Goal: Find specific page/section: Find specific page/section

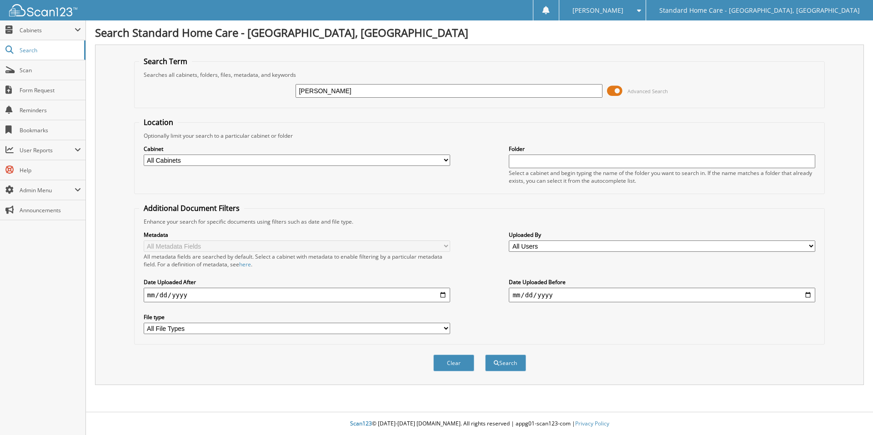
type input "[PERSON_NAME]"
click at [485, 355] on button "Search" at bounding box center [505, 363] width 41 height 17
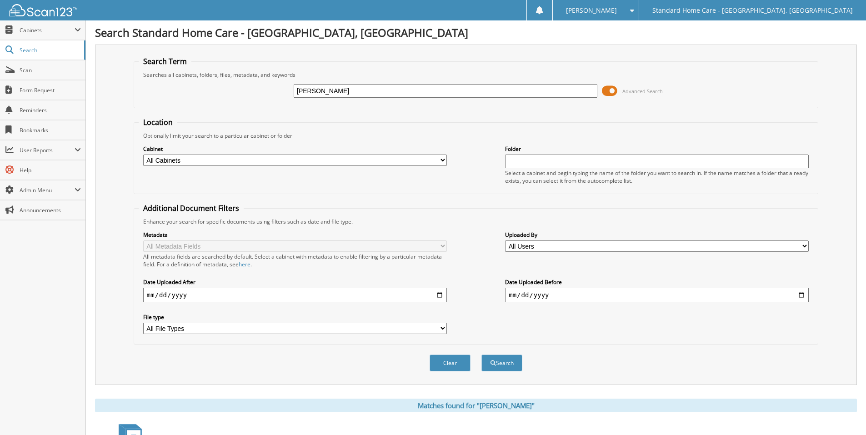
scroll to position [4933, 0]
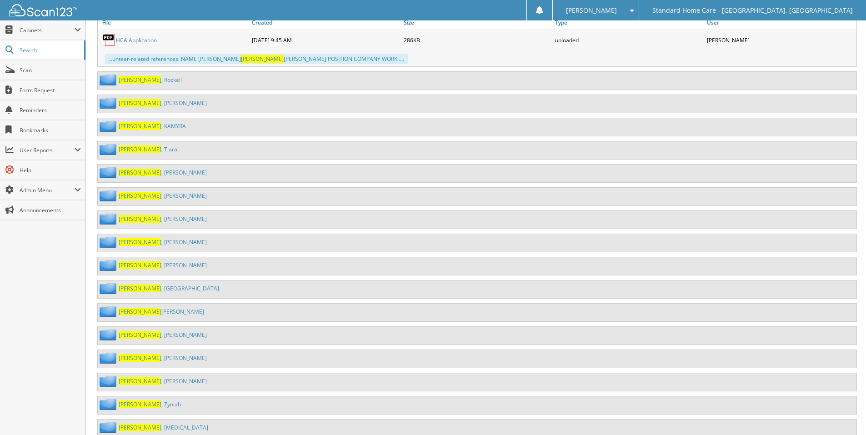
click at [132, 218] on span "[PERSON_NAME]" at bounding box center [140, 219] width 43 height 8
